Goal: Transaction & Acquisition: Purchase product/service

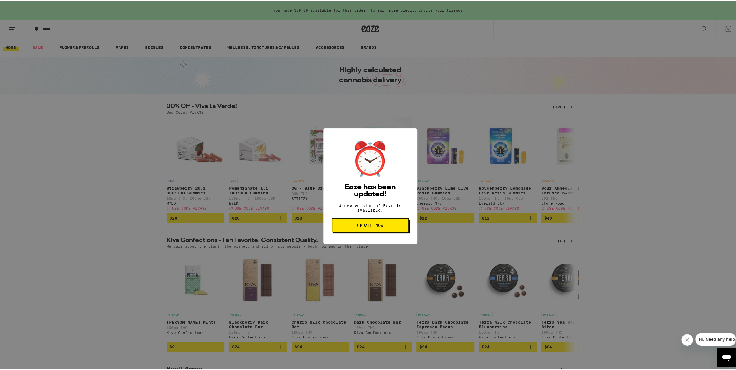
click at [385, 226] on span "Update Now" at bounding box center [370, 224] width 67 height 4
